Goal: Task Accomplishment & Management: Complete application form

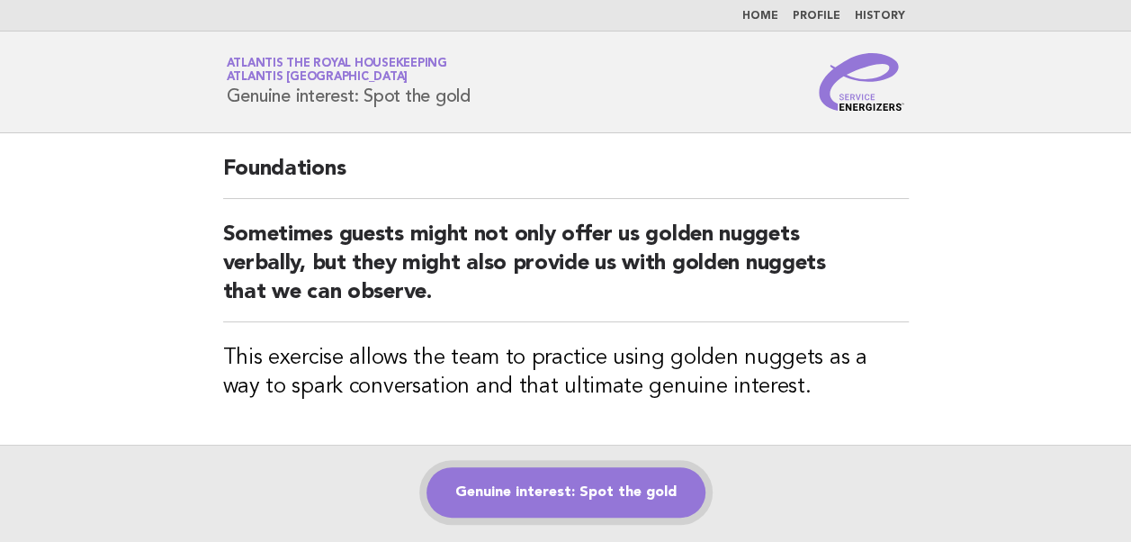
click at [556, 484] on link "Genuine interest: Spot the gold" at bounding box center [565, 492] width 279 height 50
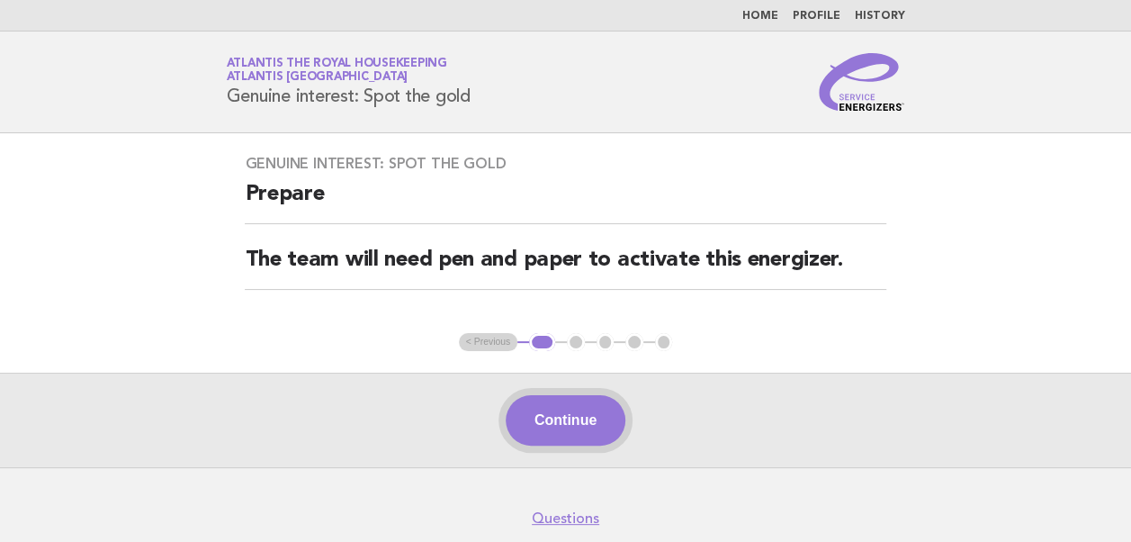
click at [560, 419] on button "Continue" at bounding box center [566, 420] width 120 height 50
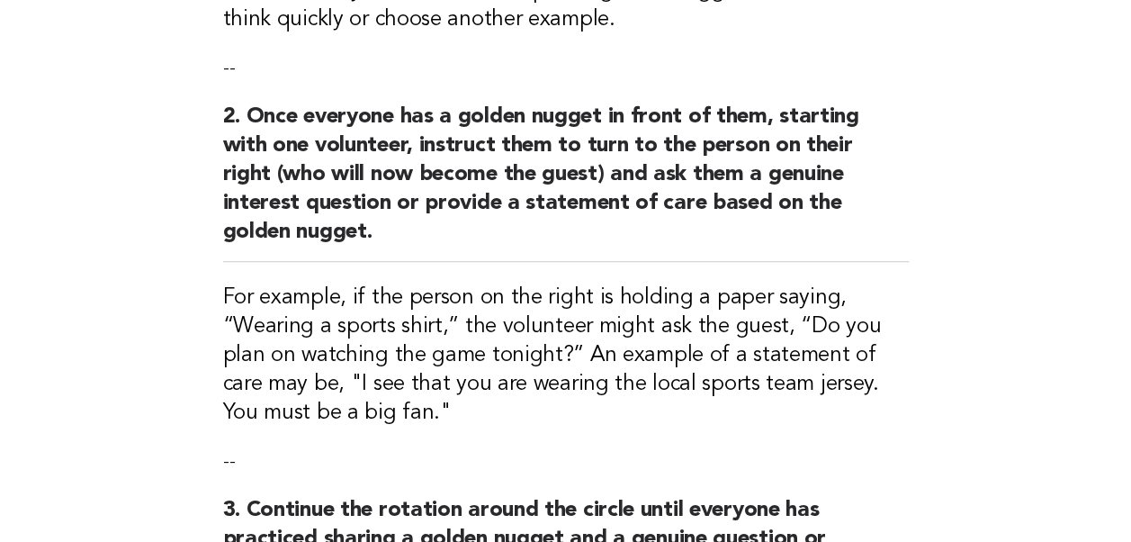
scroll to position [540, 0]
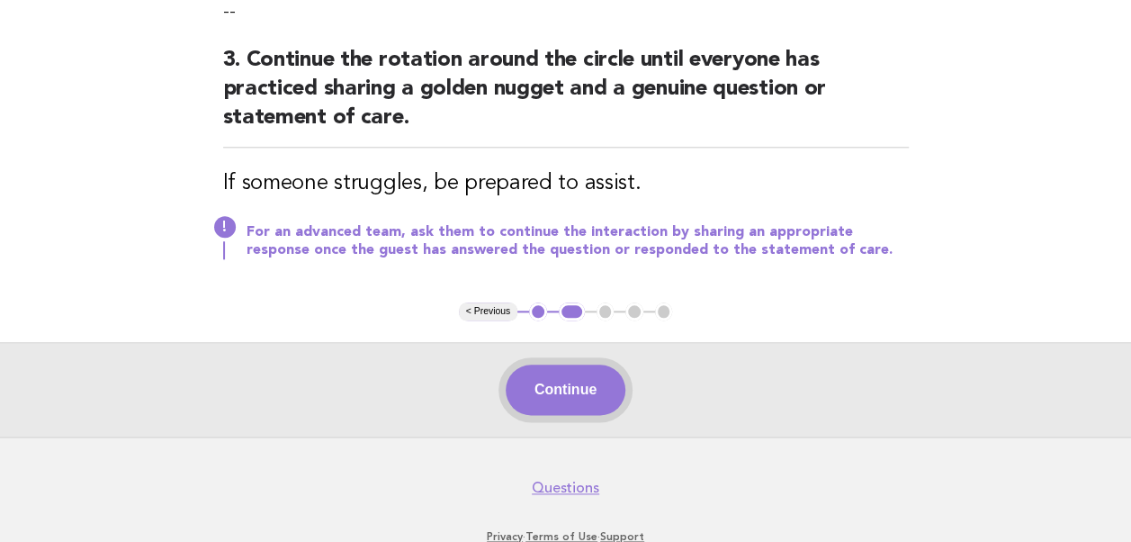
click at [583, 385] on button "Continue" at bounding box center [566, 389] width 120 height 50
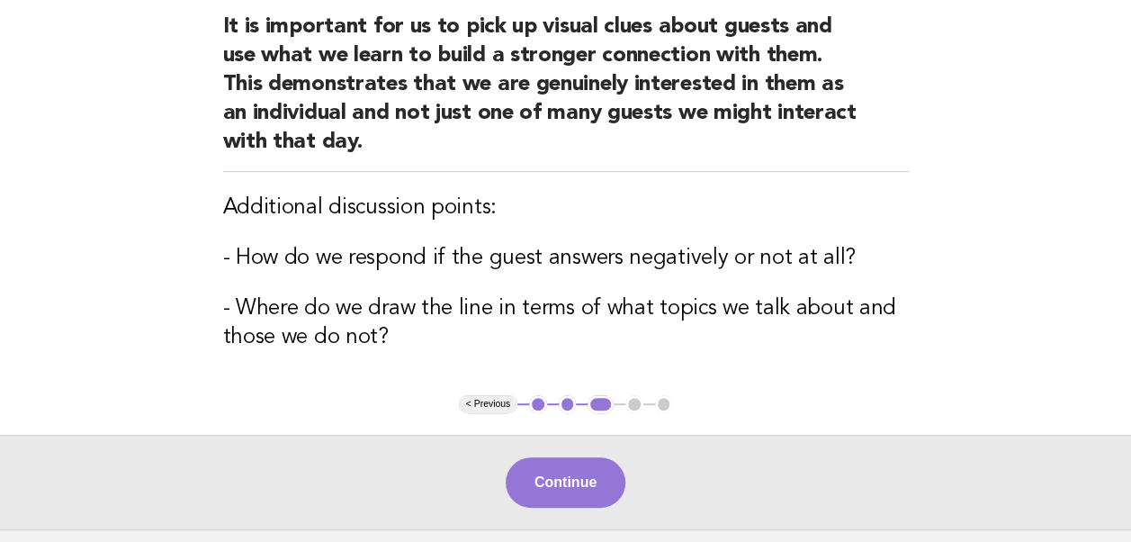
scroll to position [270, 0]
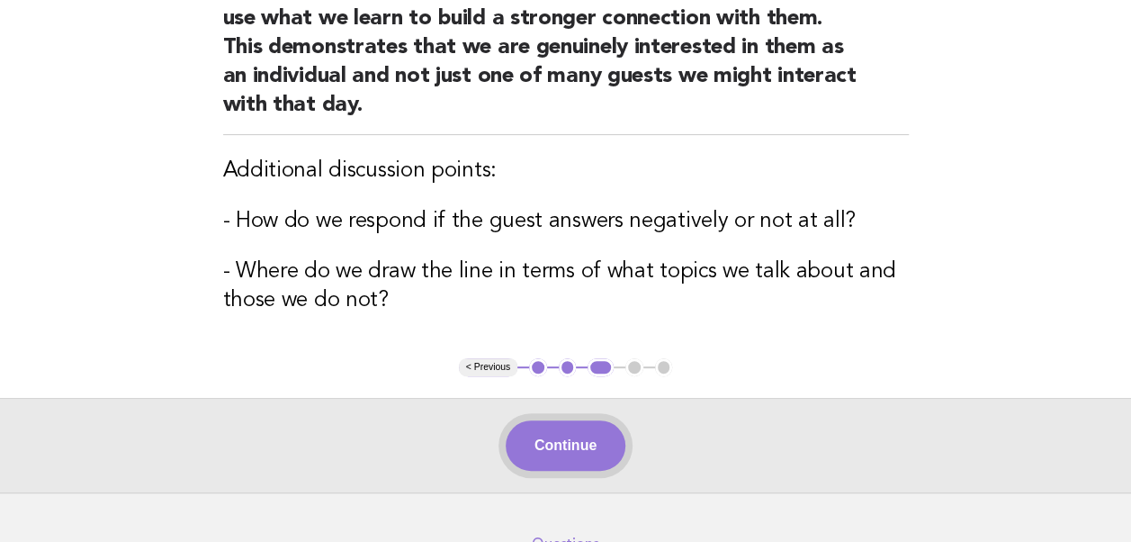
click at [561, 448] on button "Continue" at bounding box center [566, 445] width 120 height 50
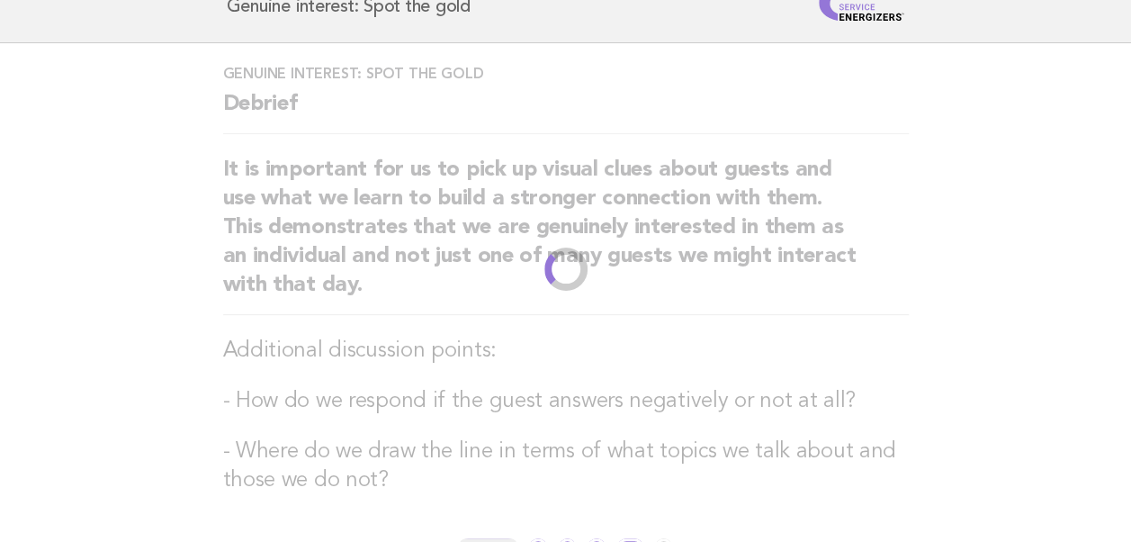
scroll to position [0, 0]
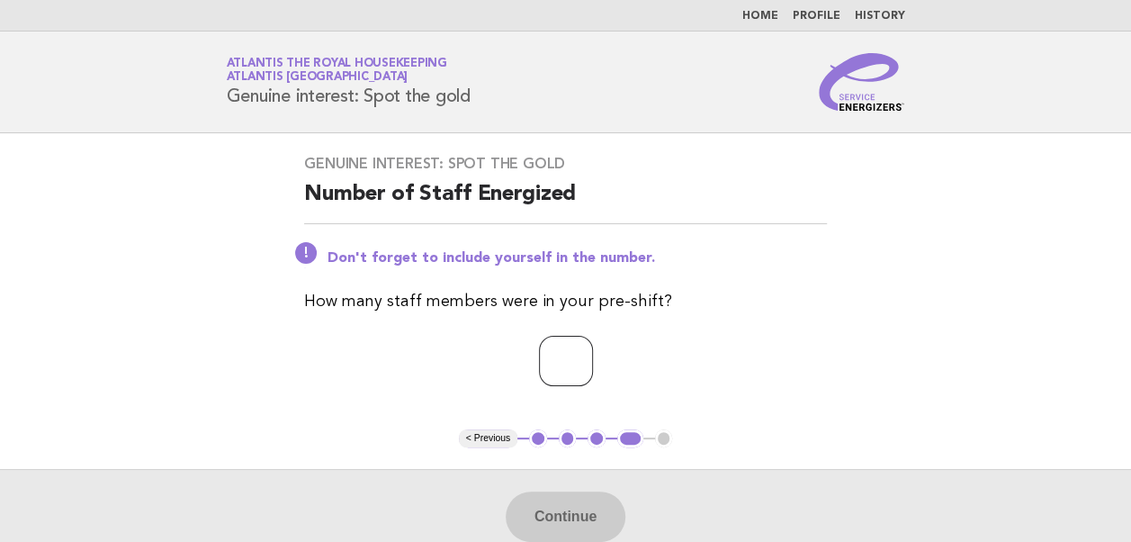
click at [539, 363] on input "number" at bounding box center [566, 361] width 54 height 50
type input "**"
click at [558, 520] on button "Continue" at bounding box center [566, 516] width 120 height 50
